Goal: Transaction & Acquisition: Purchase product/service

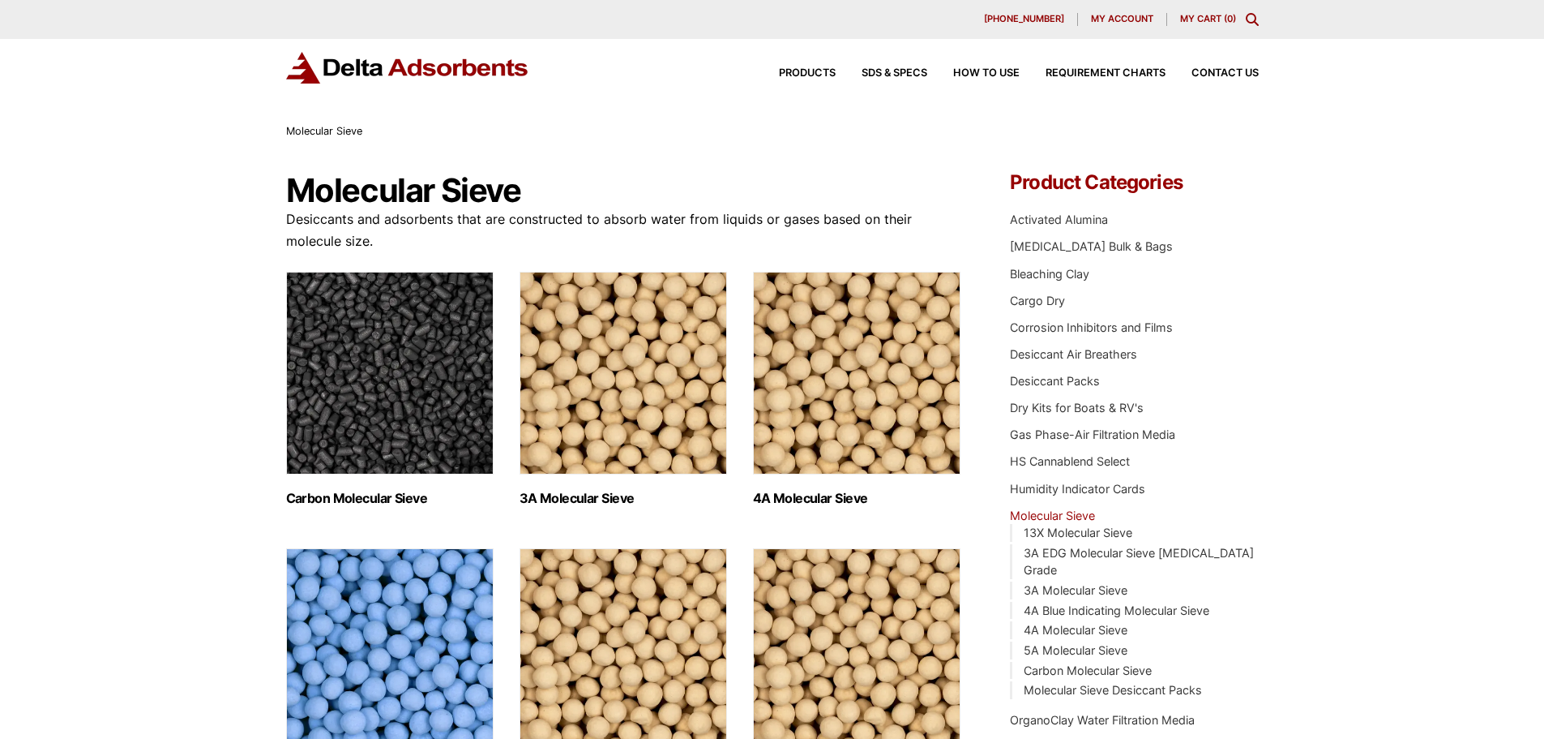
click at [812, 79] on div "Products SDS & SPECS How to Use Requirement Charts Contact Us" at bounding box center [1006, 74] width 519 height 24
click at [812, 71] on span "Products" at bounding box center [807, 73] width 57 height 11
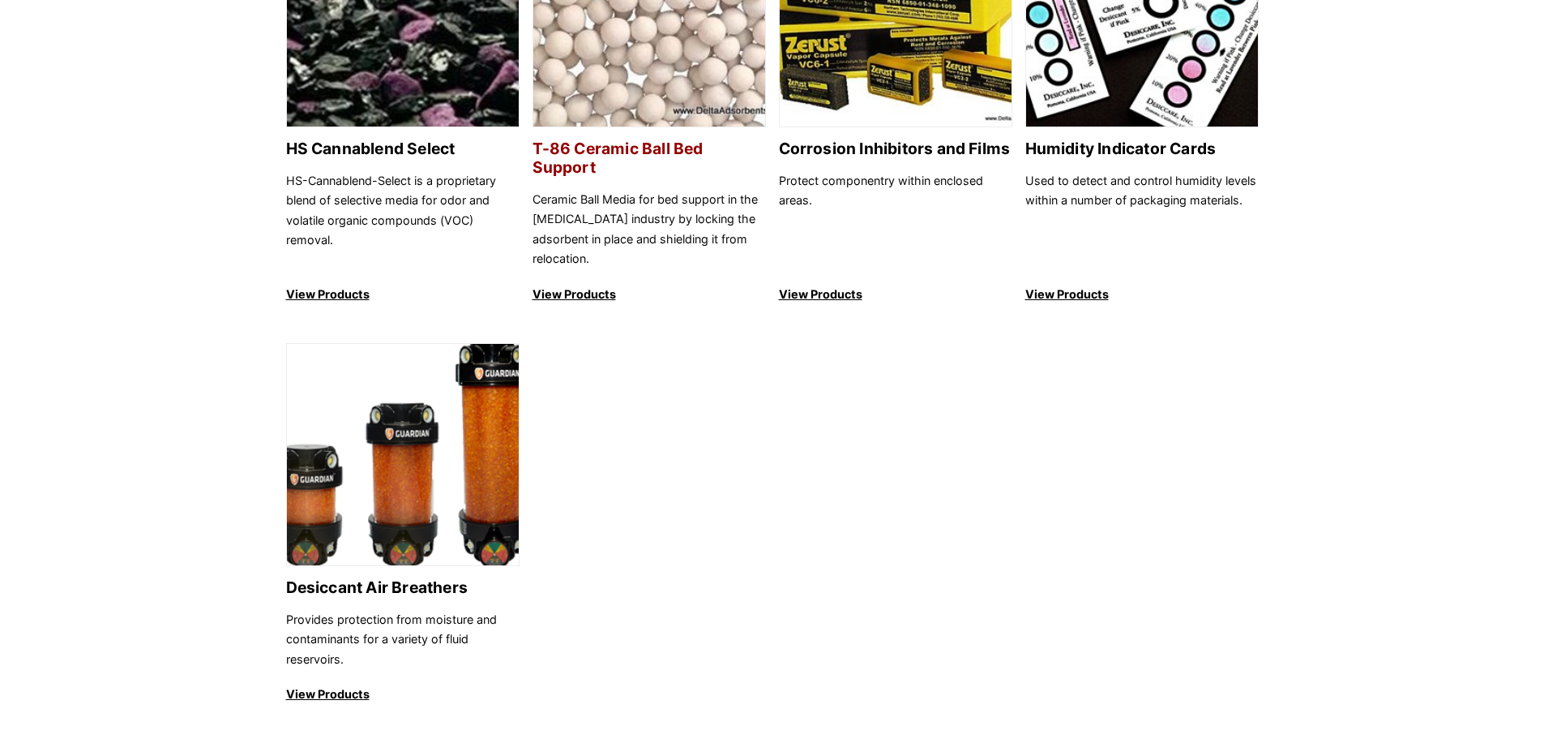
scroll to position [1784, 0]
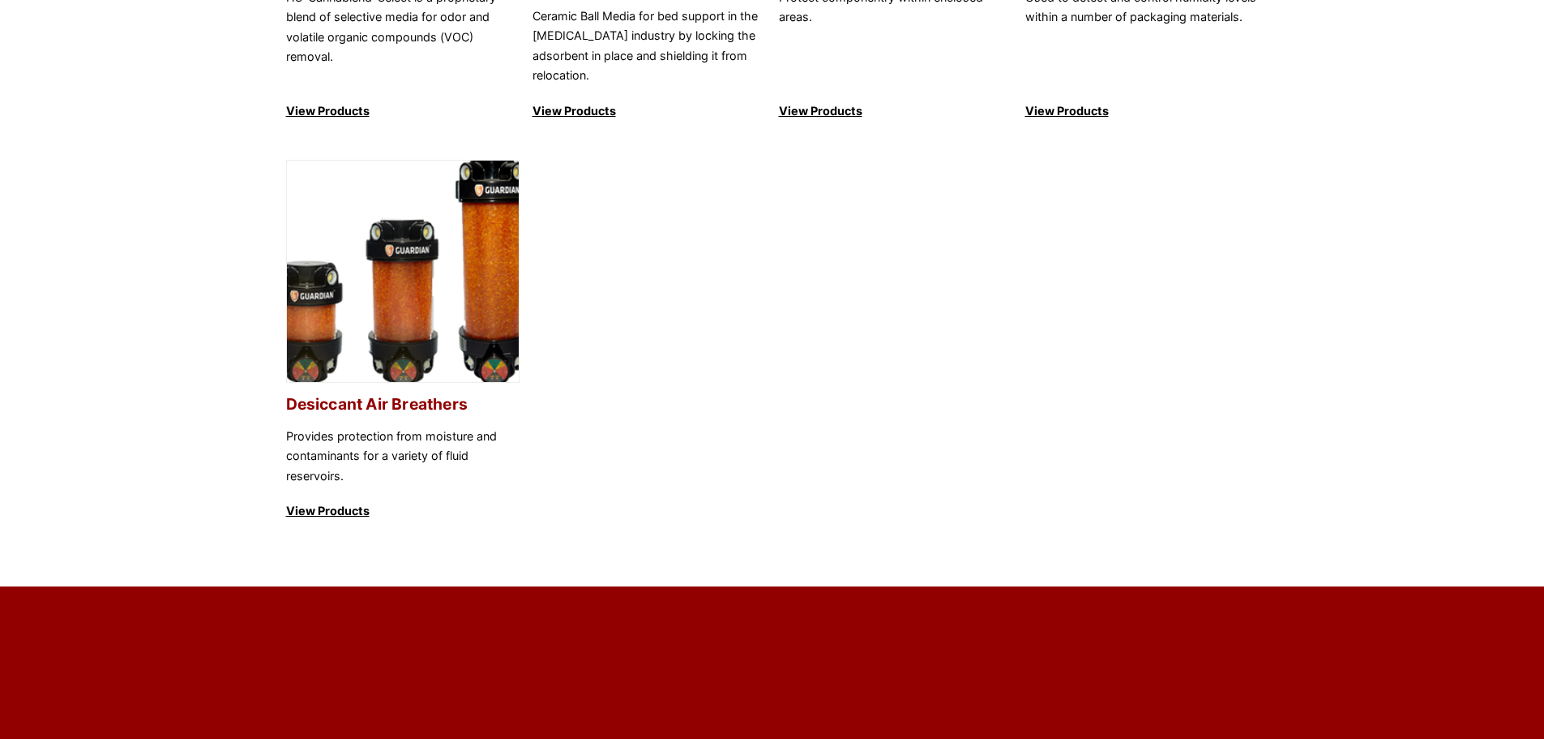
click at [392, 210] on img at bounding box center [403, 272] width 232 height 223
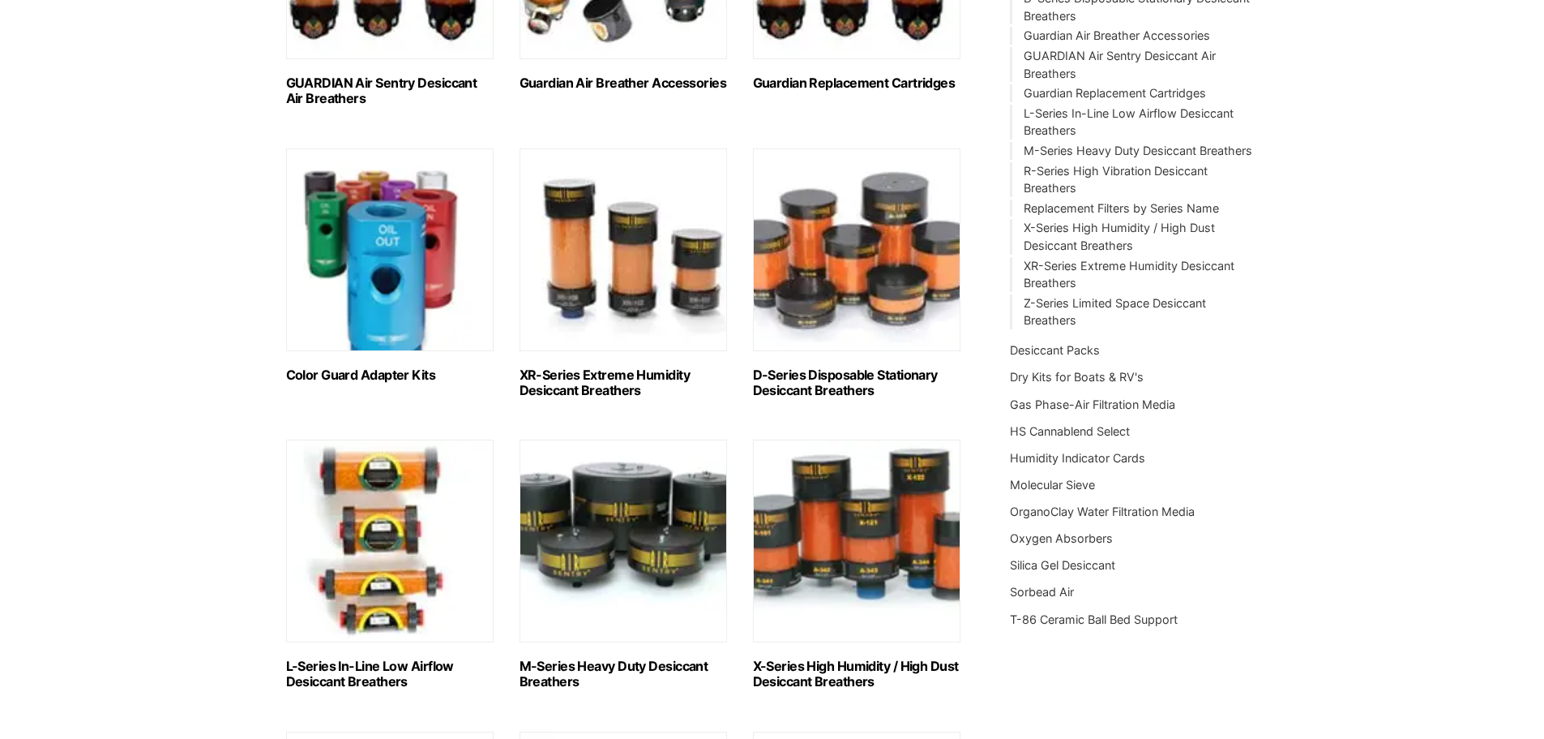
scroll to position [486, 0]
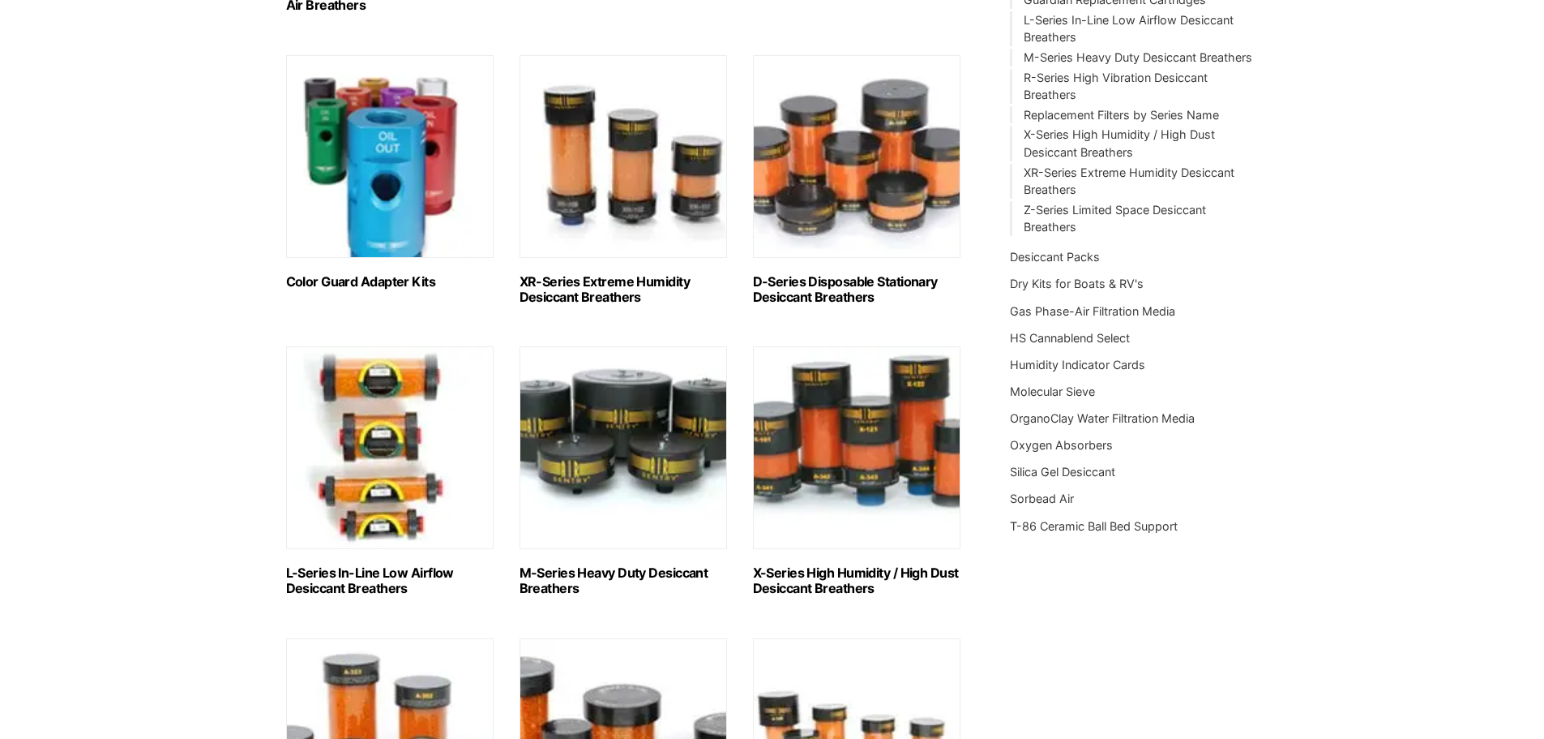
click at [363, 427] on img "Visit product category L-Series In-Line Low Airflow Desiccant Breathers" at bounding box center [390, 447] width 208 height 203
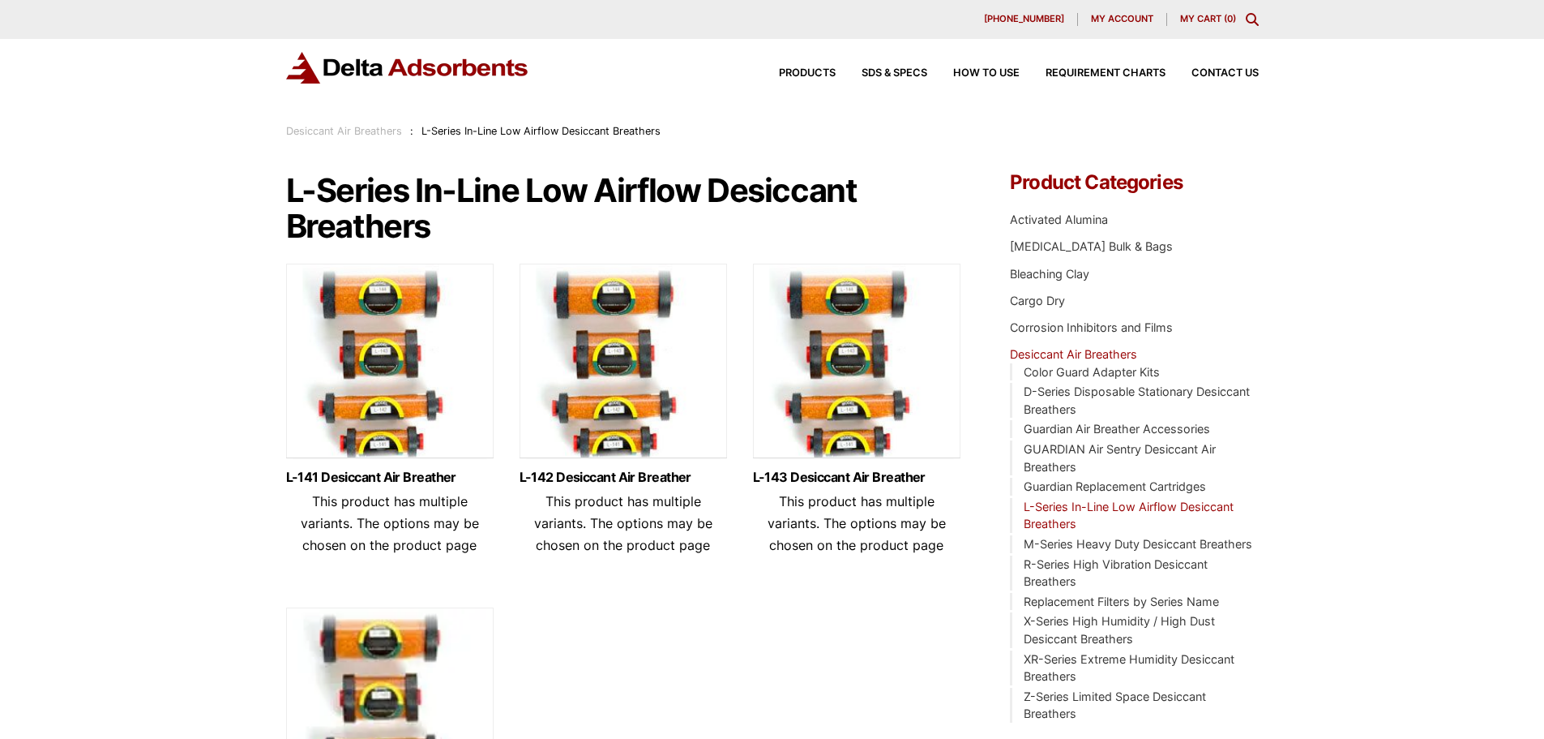
click at [396, 362] on img at bounding box center [390, 364] width 208 height 203
